Goal: Find specific page/section: Find specific page/section

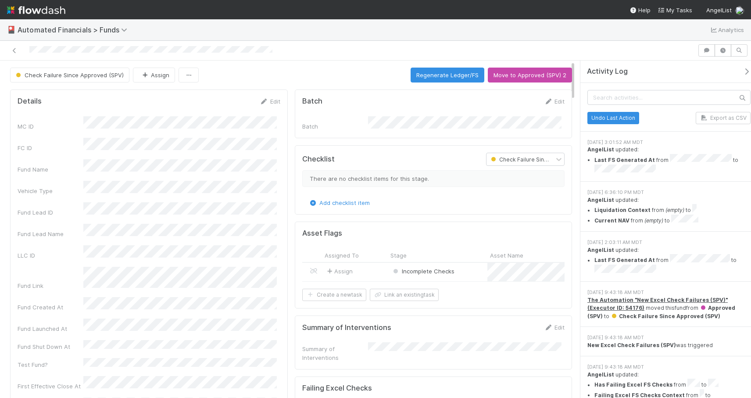
click at [9, 48] on div at bounding box center [349, 50] width 690 height 12
click at [13, 51] on icon at bounding box center [14, 51] width 9 height 6
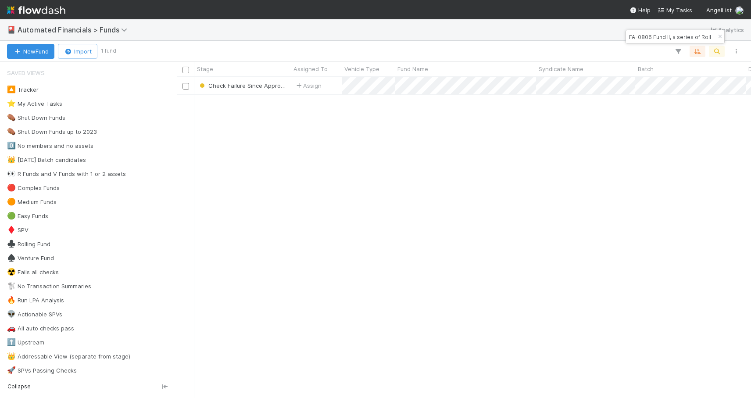
scroll to position [314, 567]
click at [719, 38] on icon "button" at bounding box center [719, 36] width 9 height 5
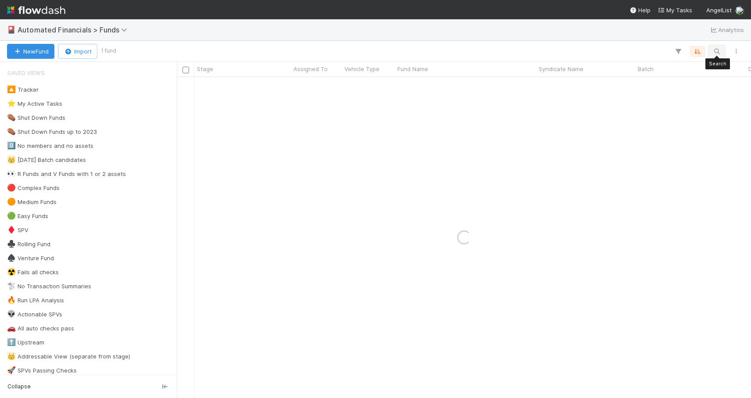
click at [718, 48] on icon "button" at bounding box center [716, 51] width 9 height 8
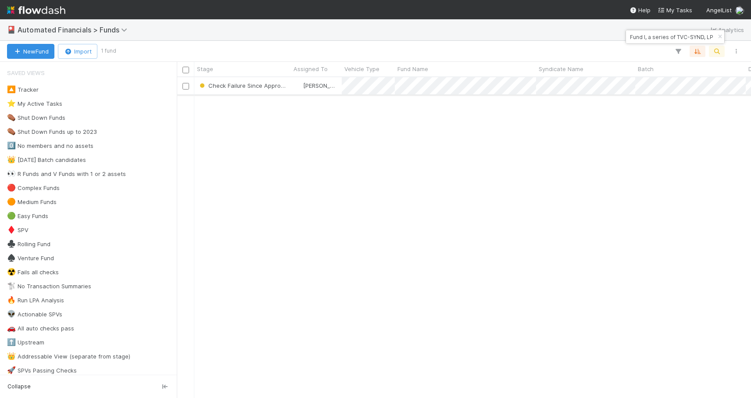
type input "ZE Fund I, a series of TVC-SYND, LP"
